Goal: Transaction & Acquisition: Purchase product/service

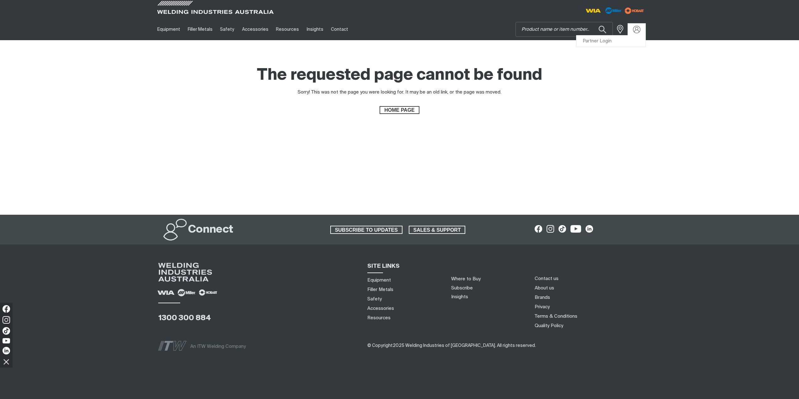
click at [621, 38] on link "Partner Login" at bounding box center [610, 41] width 69 height 12
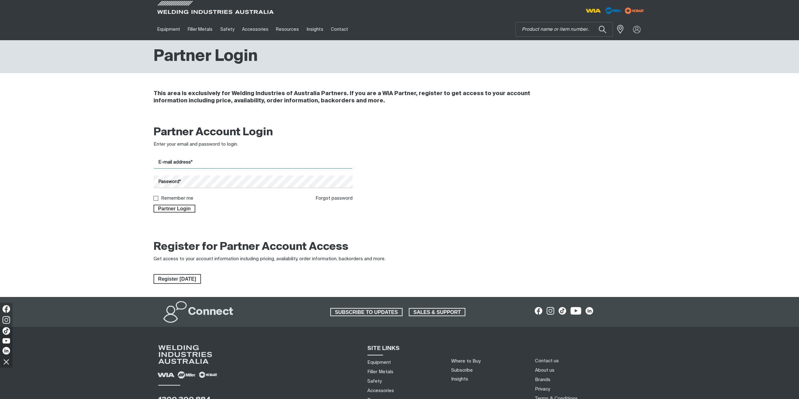
click at [307, 163] on input "E-mail address*" at bounding box center [252, 162] width 199 height 12
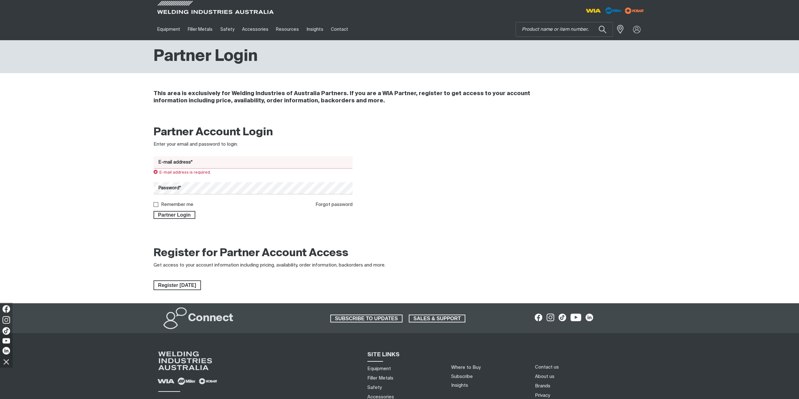
type input "[EMAIL_ADDRESS][DOMAIN_NAME]"
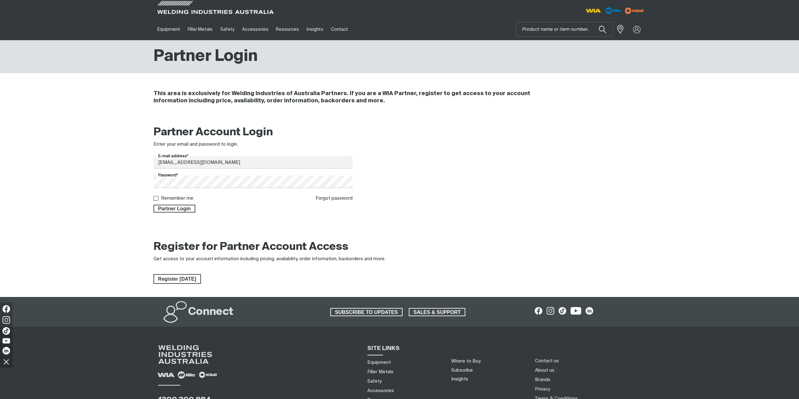
click at [186, 198] on label "Remember me" at bounding box center [177, 198] width 32 height 5
click at [158, 198] on input "Remember me" at bounding box center [155, 198] width 4 height 4
checkbox input "true"
click at [179, 210] on span "Partner Login" at bounding box center [174, 209] width 41 height 8
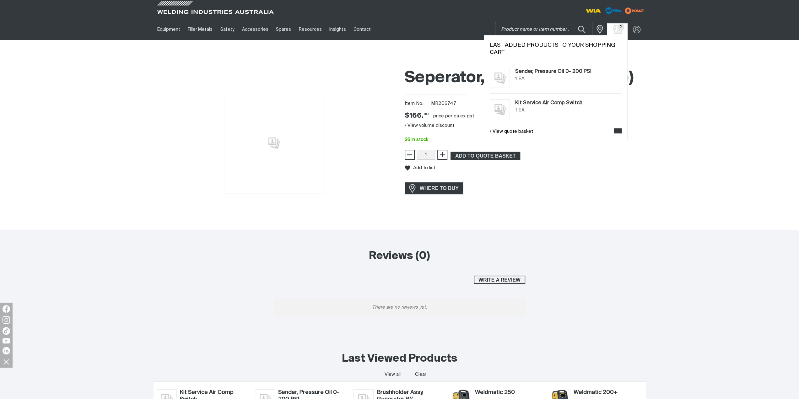
click at [616, 30] on img "Shopping cart (2 product(s))" at bounding box center [616, 29] width 9 height 9
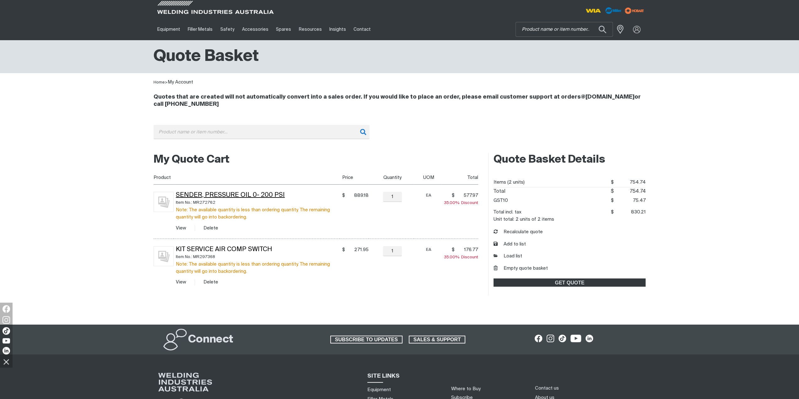
click at [222, 192] on link "Sender, Pressure Oil 0- 200 PSI" at bounding box center [230, 195] width 109 height 6
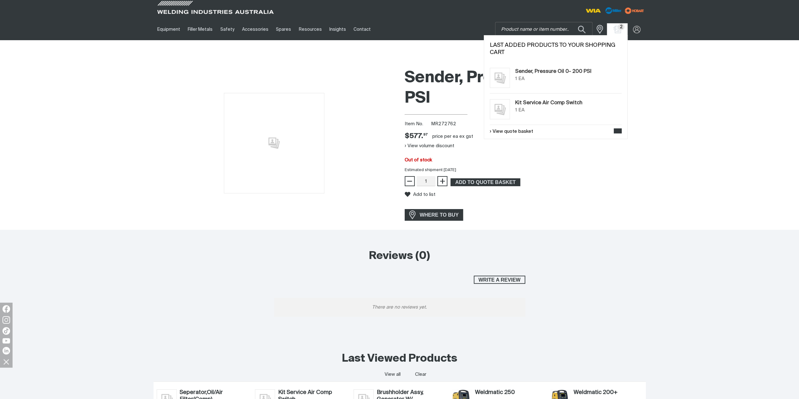
click at [617, 27] on span "2" at bounding box center [620, 27] width 7 height 7
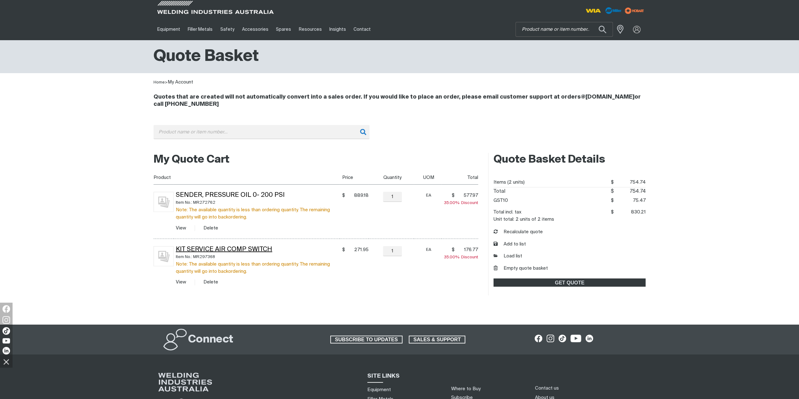
click at [236, 247] on link "Kit Service Air Comp Switch" at bounding box center [224, 249] width 96 height 6
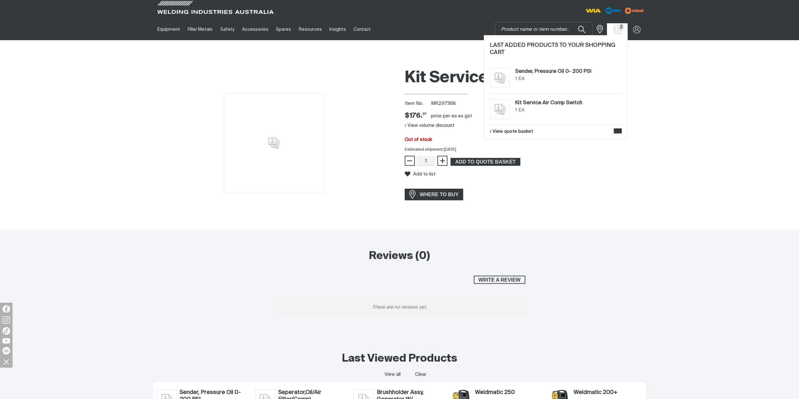
click at [616, 29] on img "Shopping cart (2 product(s))" at bounding box center [616, 29] width 9 height 9
